Goal: Task Accomplishment & Management: Manage account settings

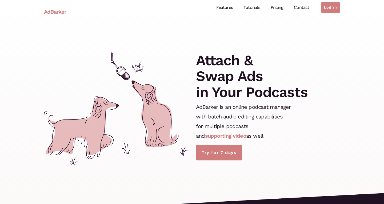
click at [325, 14] on ul "Features Tutorials Pricing Contact Log in" at bounding box center [275, 8] width 129 height 24
click at [329, 10] on link "Log in" at bounding box center [330, 7] width 19 height 11
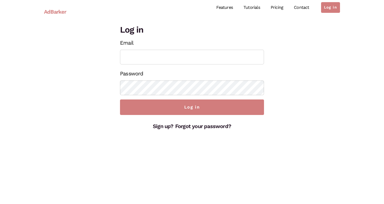
click at [150, 58] on input "Email" at bounding box center [192, 57] width 144 height 15
type input "onegigpodcast@outllook.com"
click at [192, 107] on input "Log in" at bounding box center [192, 106] width 144 height 15
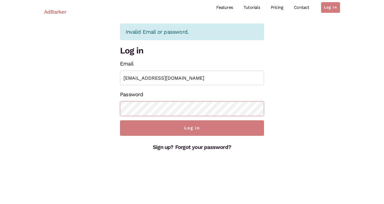
click at [192, 128] on input "Log in" at bounding box center [192, 127] width 144 height 15
click at [173, 77] on input "onegigpodcast@outllook.com" at bounding box center [192, 77] width 144 height 15
type input "onegigpodcast@outlook.com"
click at [192, 128] on input "Log in" at bounding box center [192, 127] width 144 height 15
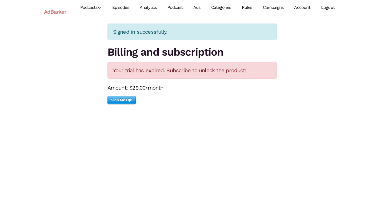
click at [302, 7] on link "Account" at bounding box center [302, 8] width 27 height 24
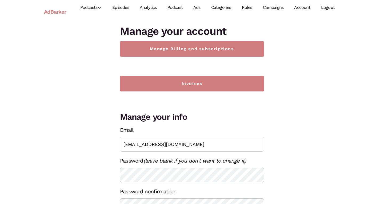
click at [123, 8] on link "Episodes" at bounding box center [120, 8] width 27 height 24
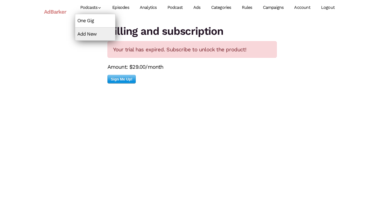
click at [88, 21] on link "One Gig" at bounding box center [95, 20] width 40 height 13
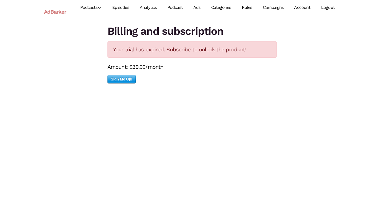
click at [125, 78] on span "Sign Me Up!" at bounding box center [122, 79] width 28 height 8
